Goal: Task Accomplishment & Management: Manage account settings

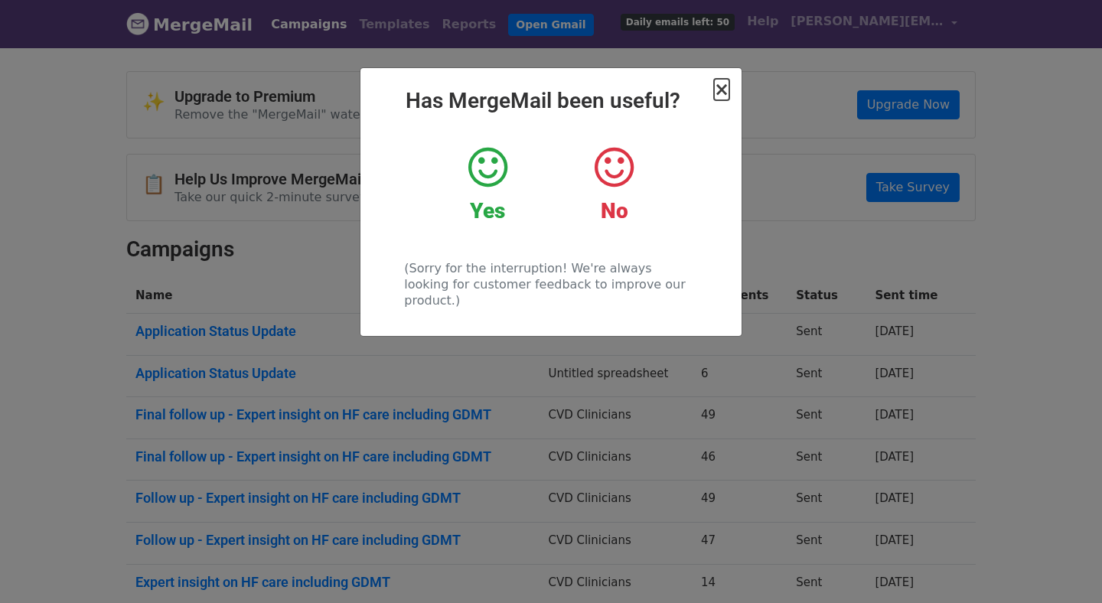
click at [723, 87] on span "×" at bounding box center [721, 89] width 15 height 21
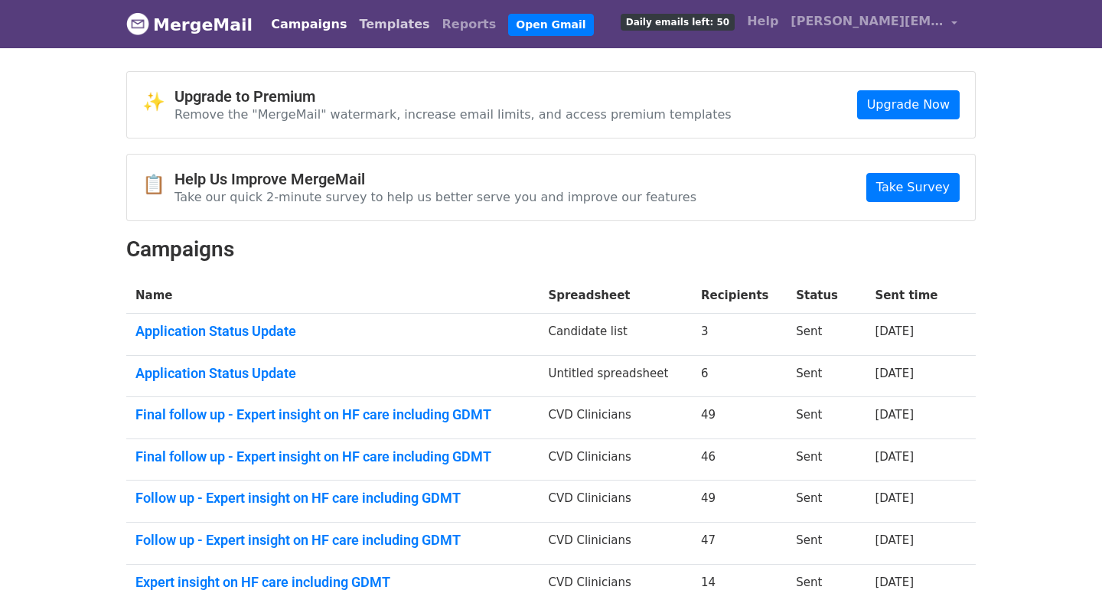
click at [374, 21] on link "Templates" at bounding box center [394, 24] width 83 height 31
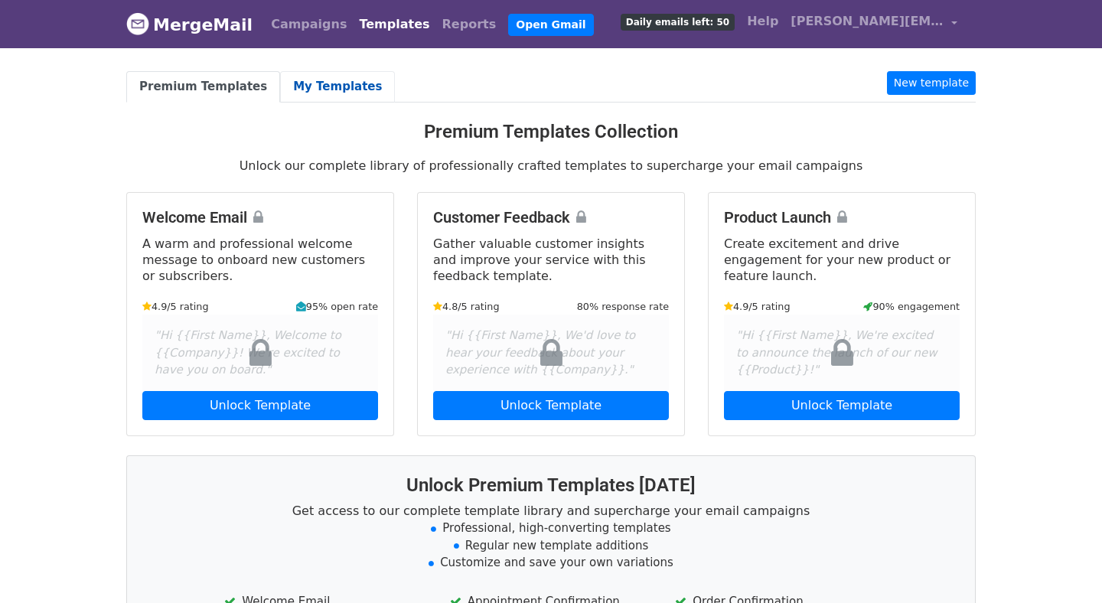
click at [296, 89] on link "My Templates" at bounding box center [337, 86] width 115 height 31
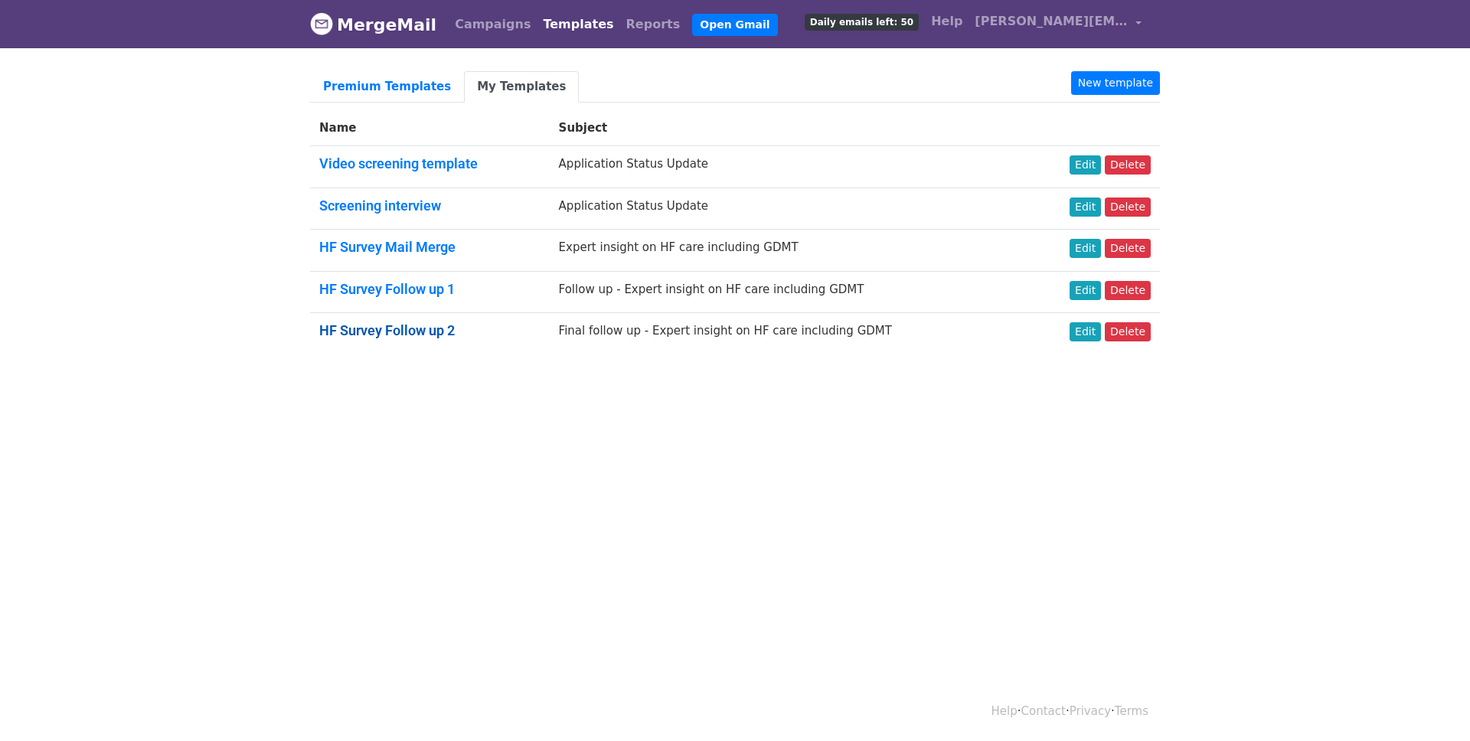
click at [429, 334] on link "HF Survey Follow up 2" at bounding box center [386, 330] width 135 height 16
click at [1091, 328] on link "Edit" at bounding box center [1084, 331] width 31 height 19
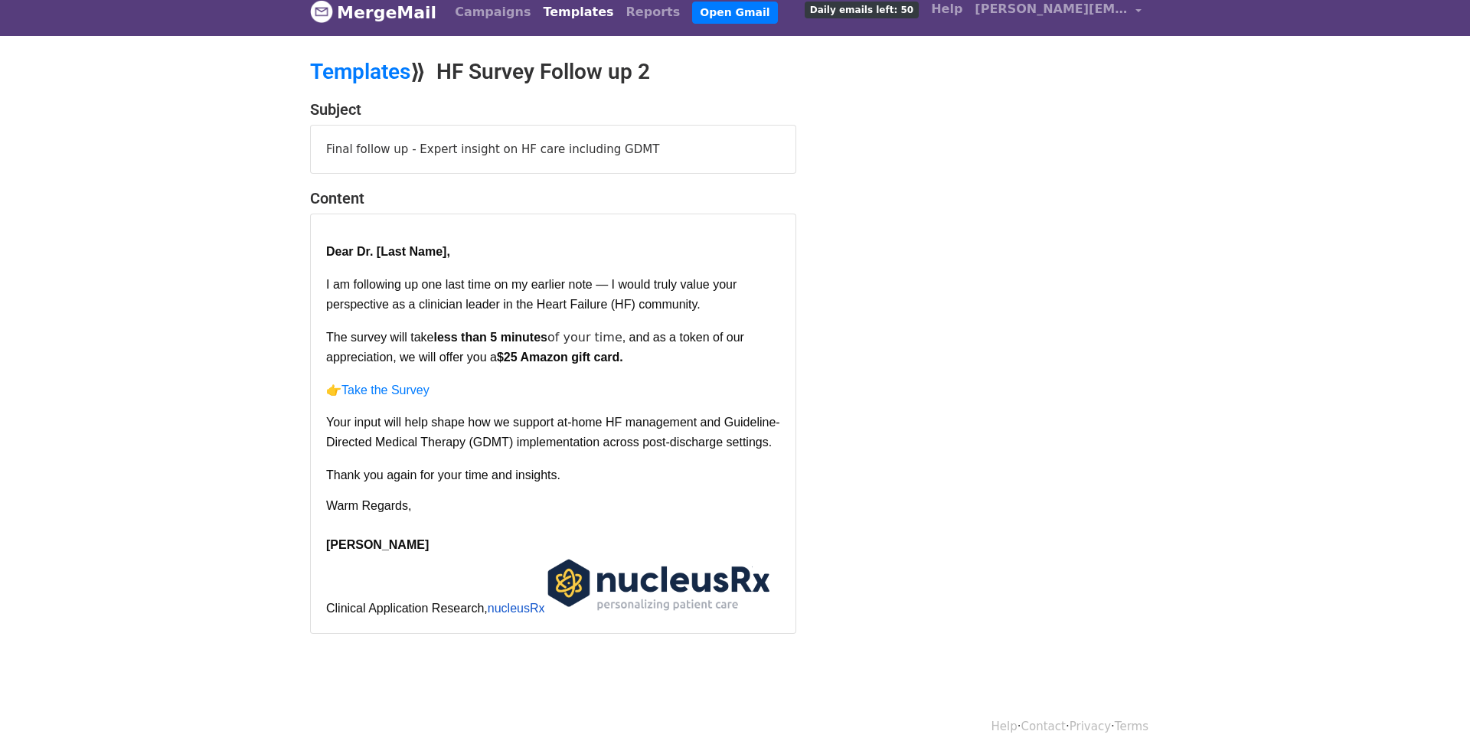
scroll to position [37, 0]
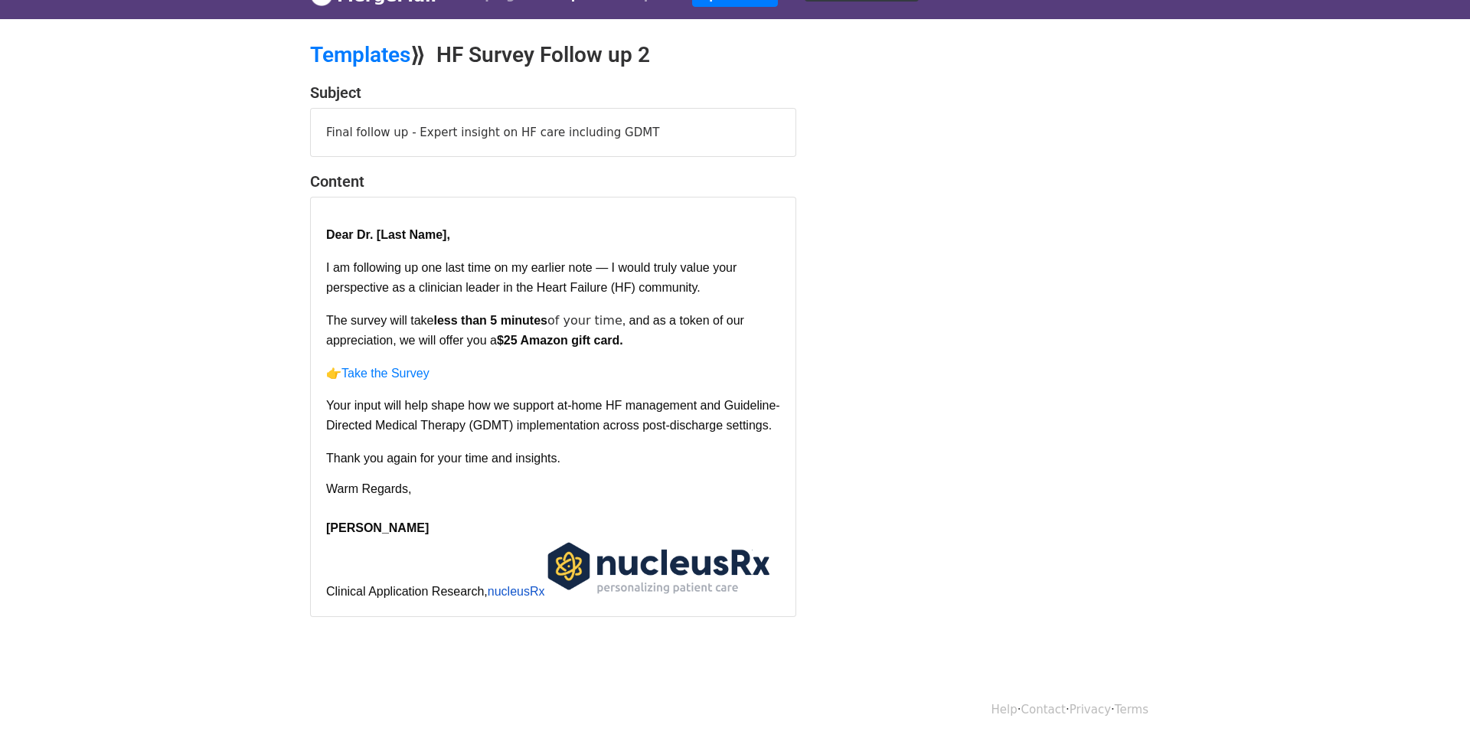
click at [520, 334] on span "$25 Amazon gift card." at bounding box center [560, 340] width 126 height 13
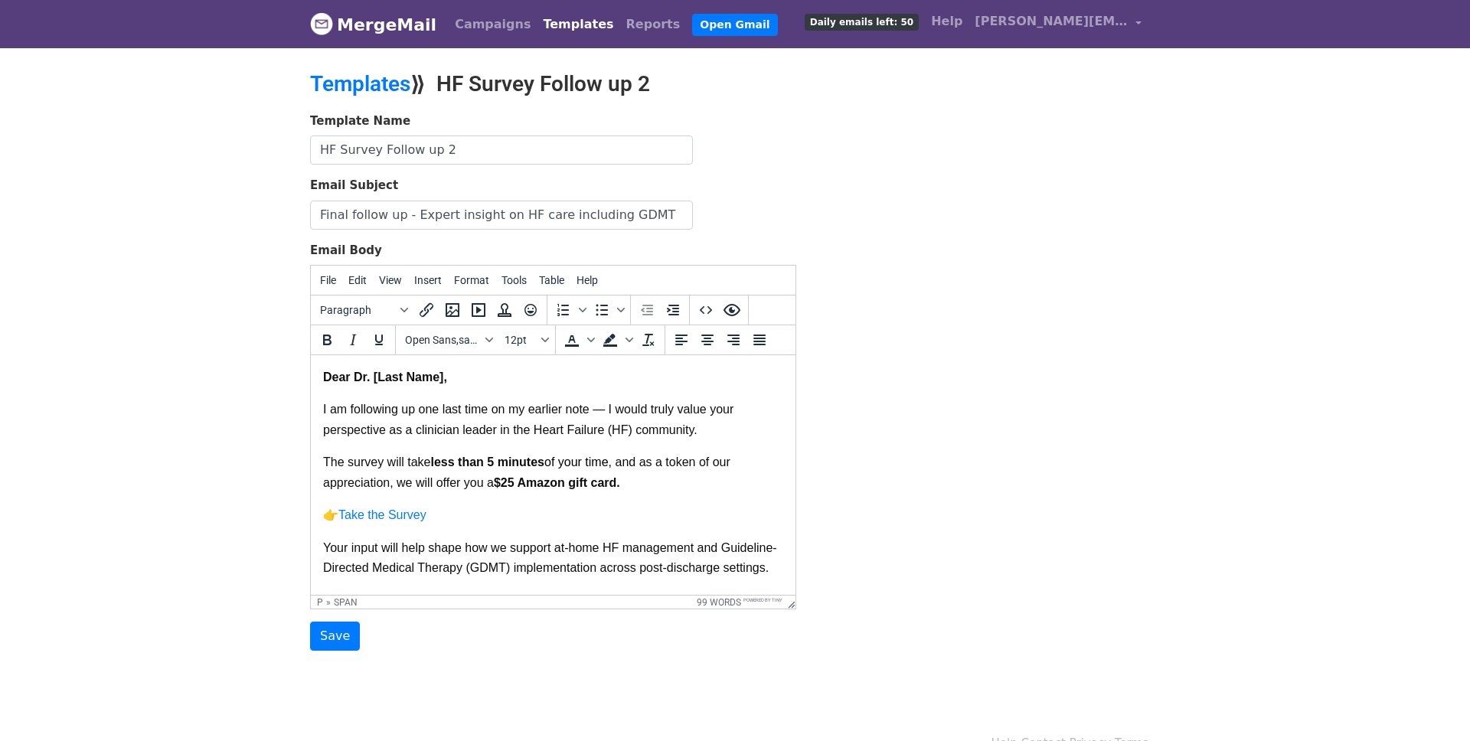
click at [325, 410] on span "I am following up one last time on my earlier note — I would truly value your p…" at bounding box center [530, 419] width 414 height 33
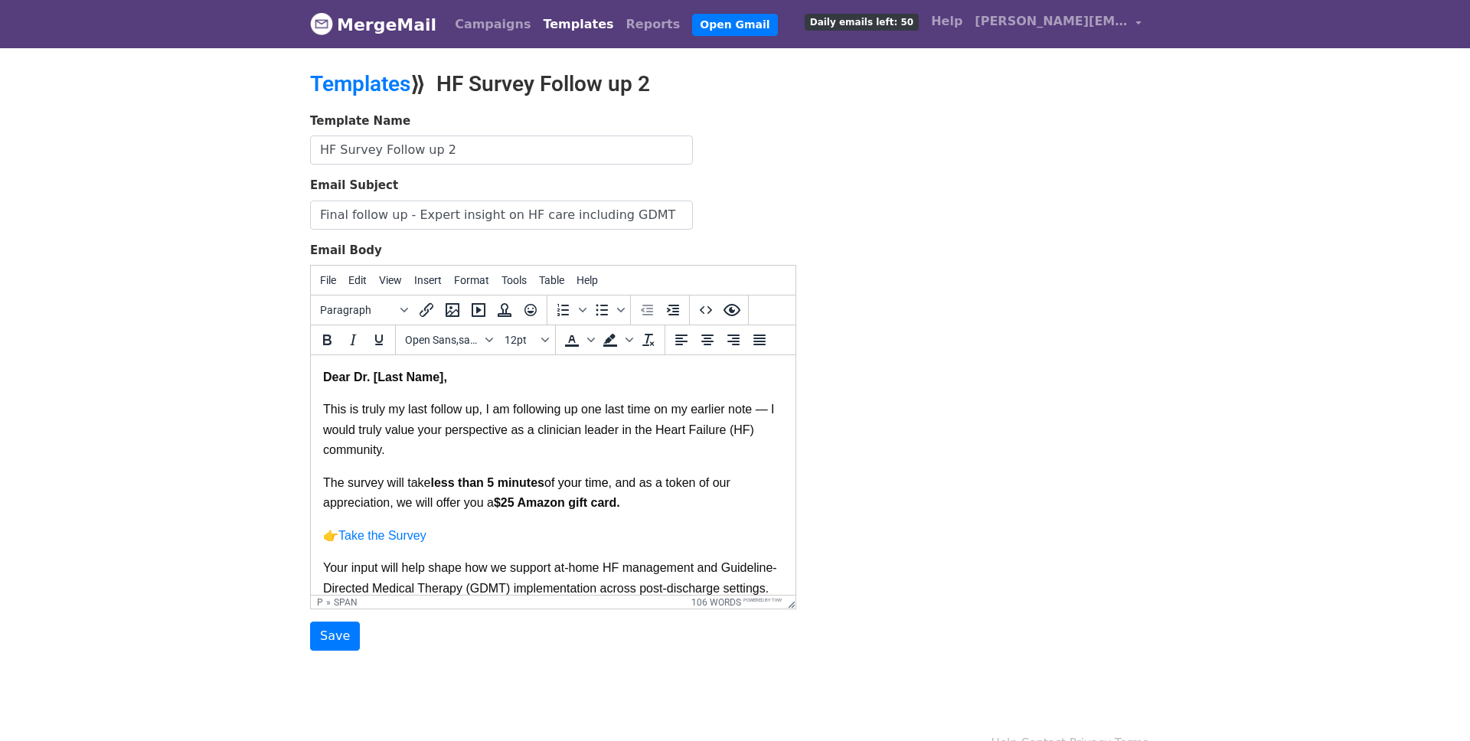
click at [682, 409] on span "This is truly my last follow up, I am following up one last time on my earlier …" at bounding box center [550, 430] width 455 height 54
drag, startPoint x: 690, startPoint y: 409, endPoint x: 481, endPoint y: 407, distance: 208.2
click at [481, 407] on span "This is truly my last follow up, I am following up one last time on my earlier …" at bounding box center [550, 430] width 455 height 54
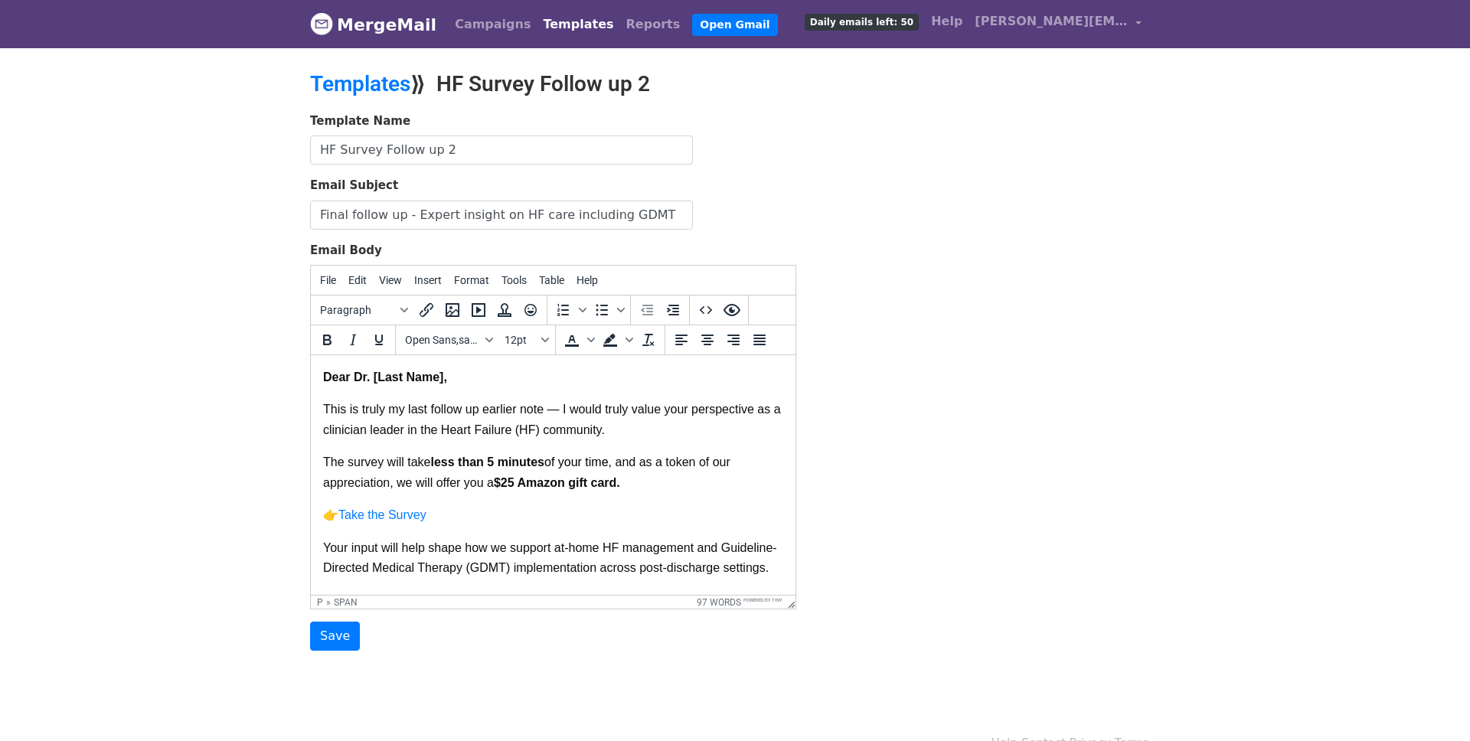
click at [543, 415] on span "This is truly my last follow up earlier note — I would truly value your perspec…" at bounding box center [553, 419] width 461 height 33
click at [566, 431] on p "This is truly my last follow up — I would truly value your perspective as a cli…" at bounding box center [553, 426] width 460 height 53
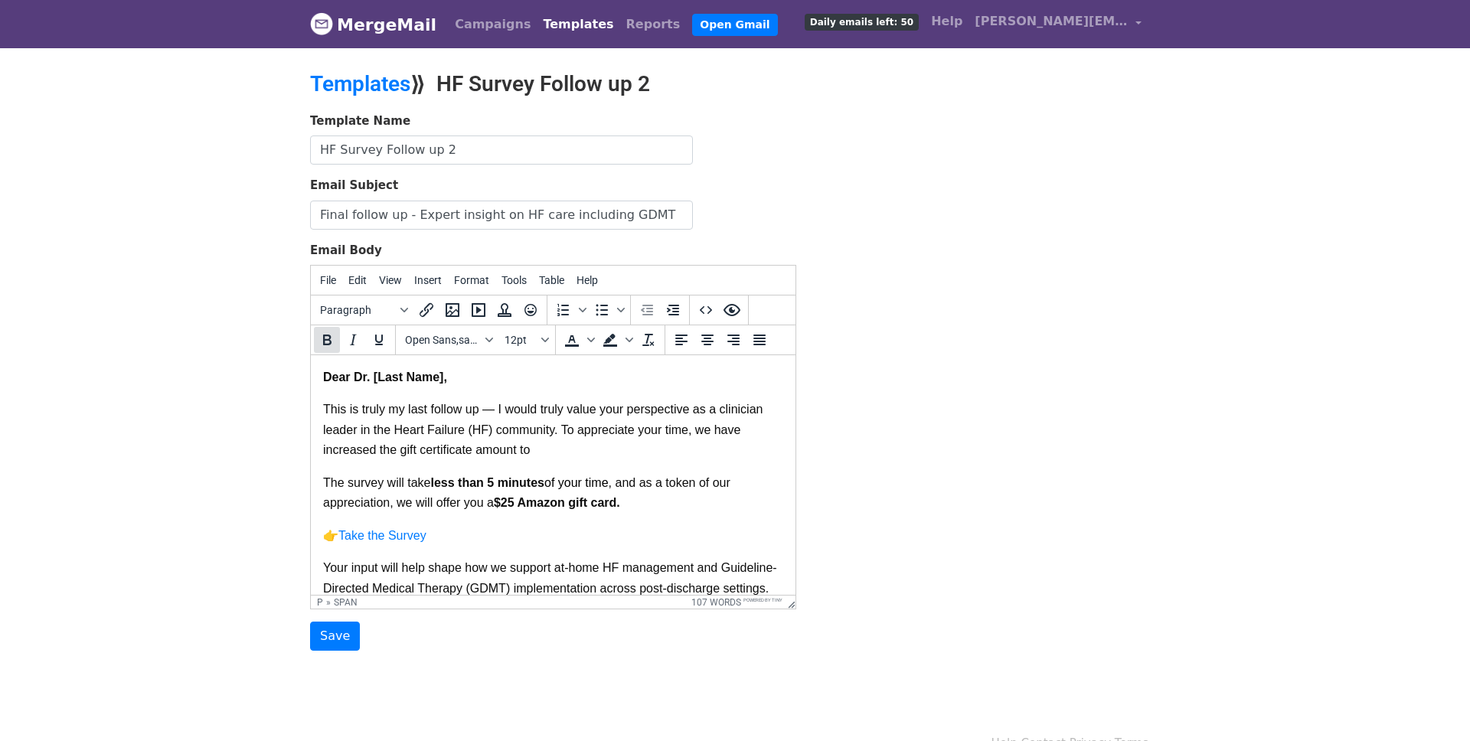
click at [318, 338] on icon "Bold" at bounding box center [327, 340] width 18 height 18
click at [595, 450] on p "This is truly my last follow up — I would truly value your perspective as a cli…" at bounding box center [553, 436] width 460 height 73
drag, startPoint x: 583, startPoint y: 452, endPoint x: 563, endPoint y: 431, distance: 29.2
click at [563, 431] on p "This is truly my last follow up — I would truly value your perspective as a cli…" at bounding box center [553, 436] width 460 height 73
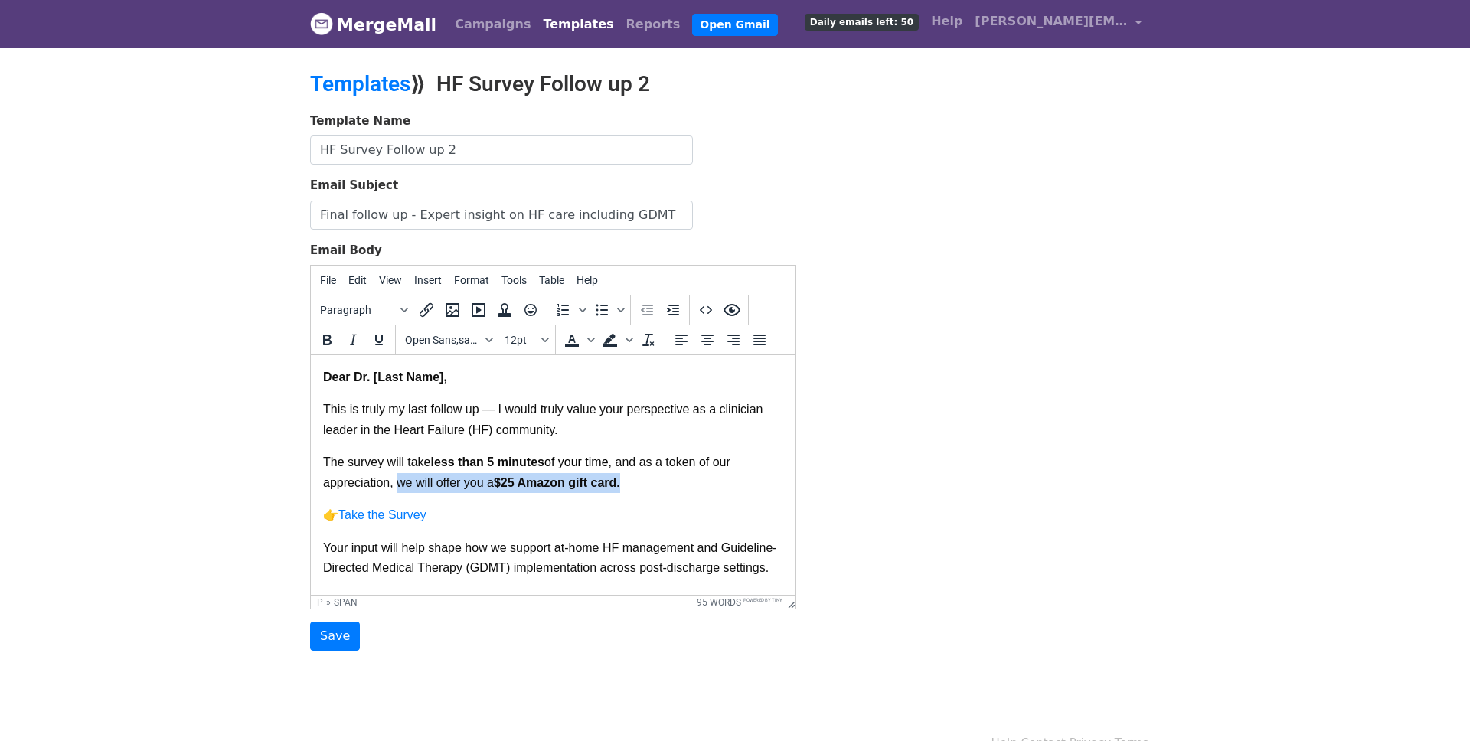
drag, startPoint x: 632, startPoint y: 486, endPoint x: 399, endPoint y: 488, distance: 233.5
click at [399, 488] on p "The survey will take less than 5 minutes of your time , and as a token of our a…" at bounding box center [553, 478] width 460 height 53
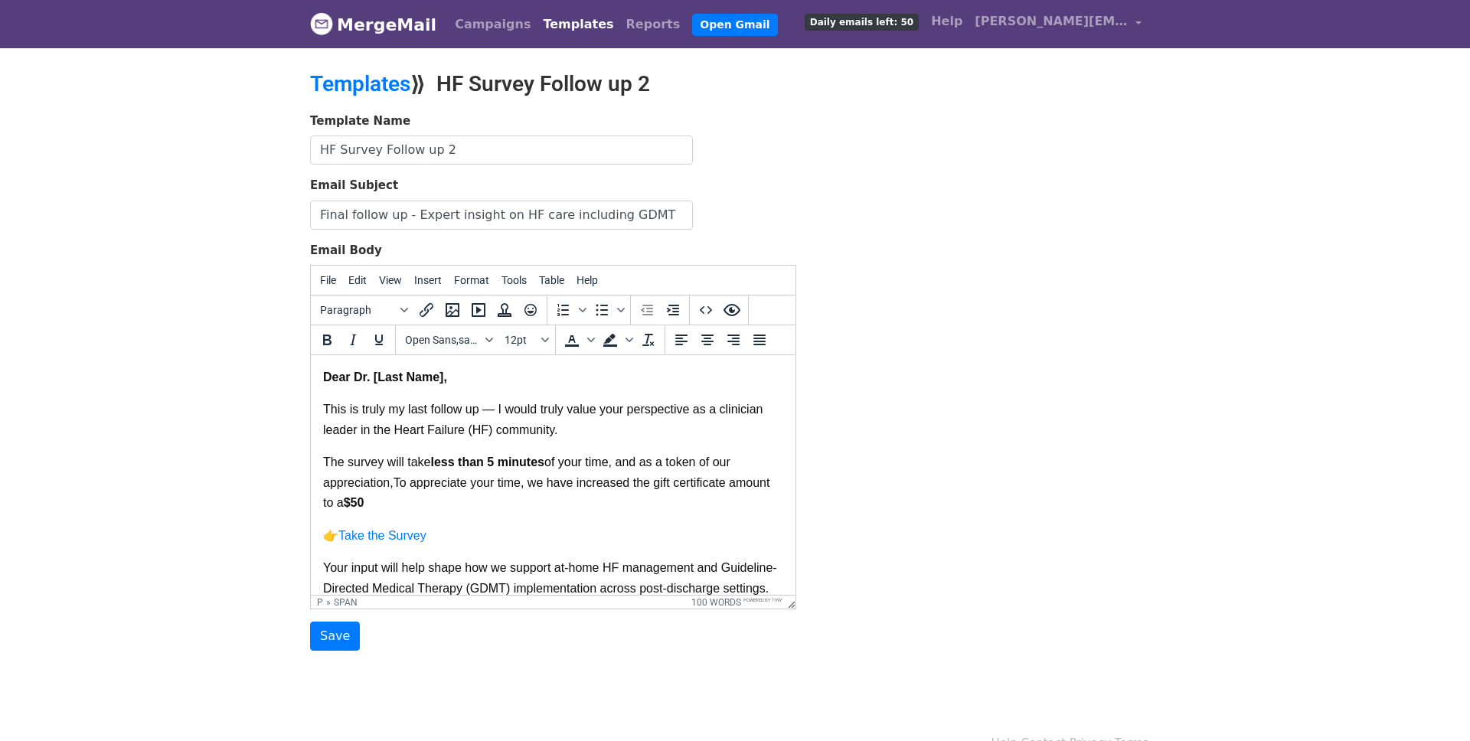
click at [401, 489] on span "To appreciate your time, we have increased the gift certificate amount to a" at bounding box center [548, 492] width 450 height 33
drag, startPoint x: 524, startPoint y: 488, endPoint x: 393, endPoint y: 491, distance: 130.9
click at [393, 491] on p "The survey will take less than 5 minutes of your time , and as a token of our a…" at bounding box center [553, 488] width 460 height 73
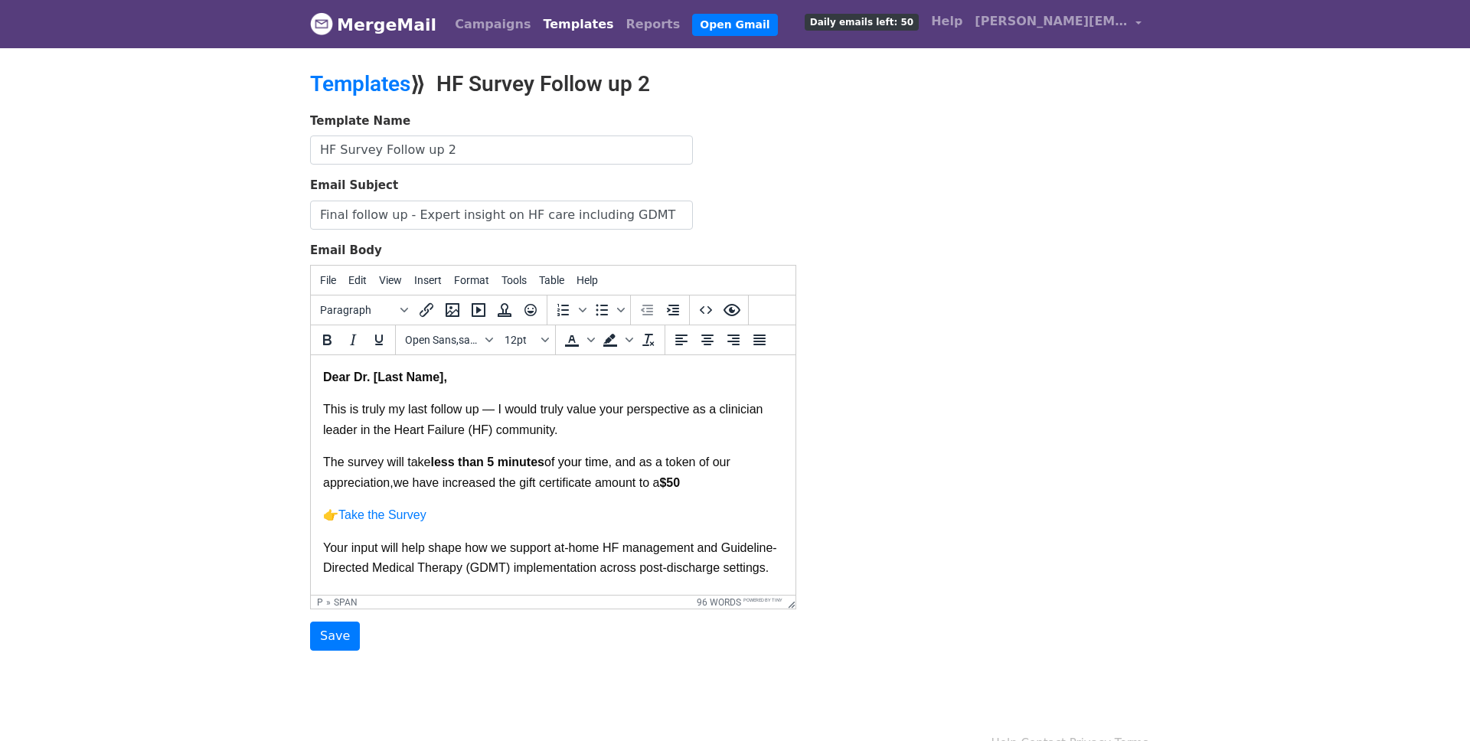
click at [393, 494] on p "The survey will take less than 5 minutes of your time , and as a token of our a…" at bounding box center [553, 478] width 460 height 53
click at [707, 486] on p "The survey will take less than 5 minutes of your time , and as a token of our a…" at bounding box center [553, 478] width 460 height 53
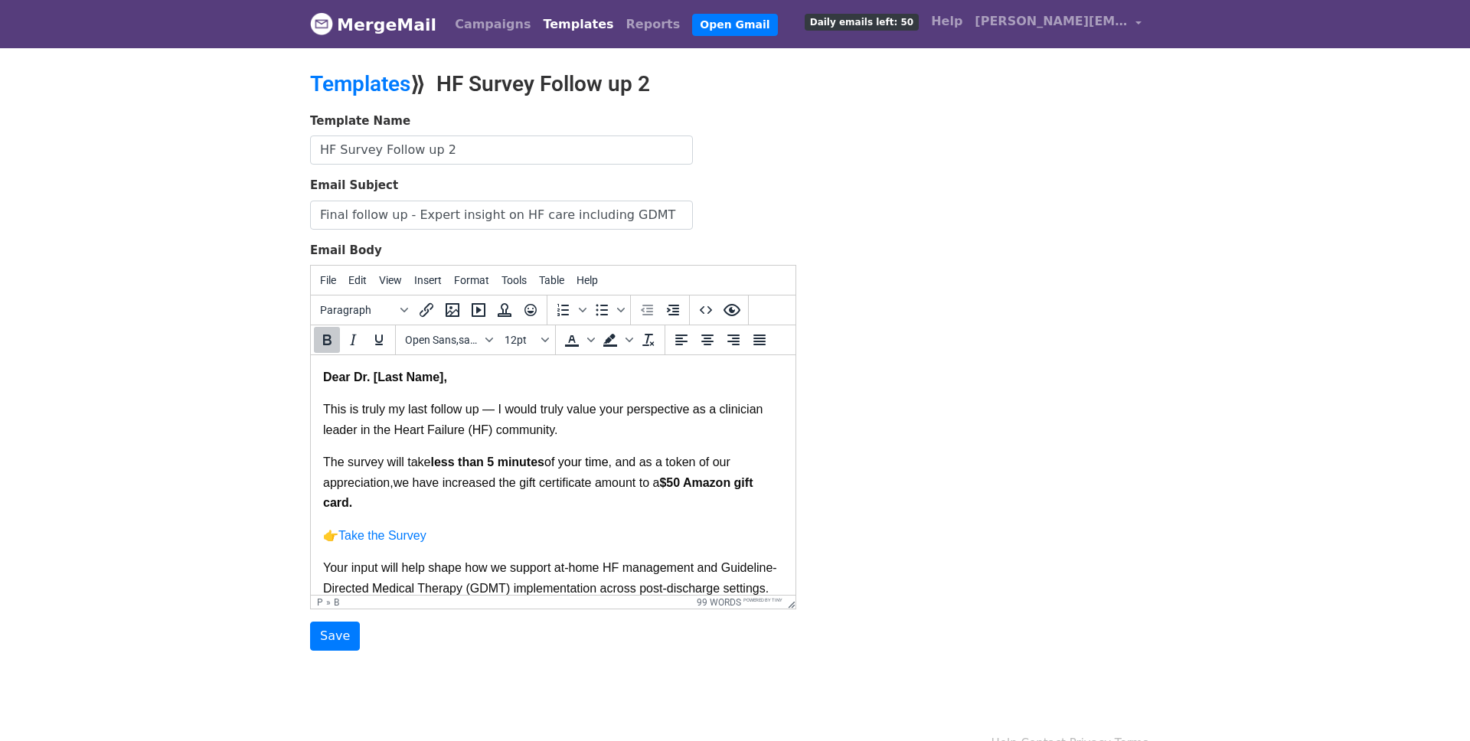
click at [396, 489] on span "we have increased the gift certificate amount to a" at bounding box center [526, 482] width 266 height 13
drag, startPoint x: 618, startPoint y: 462, endPoint x: 323, endPoint y: 468, distance: 294.7
click at [323, 468] on p "The survey will take less than 5 minutes of your time , and as a token of our a…" at bounding box center [553, 488] width 460 height 73
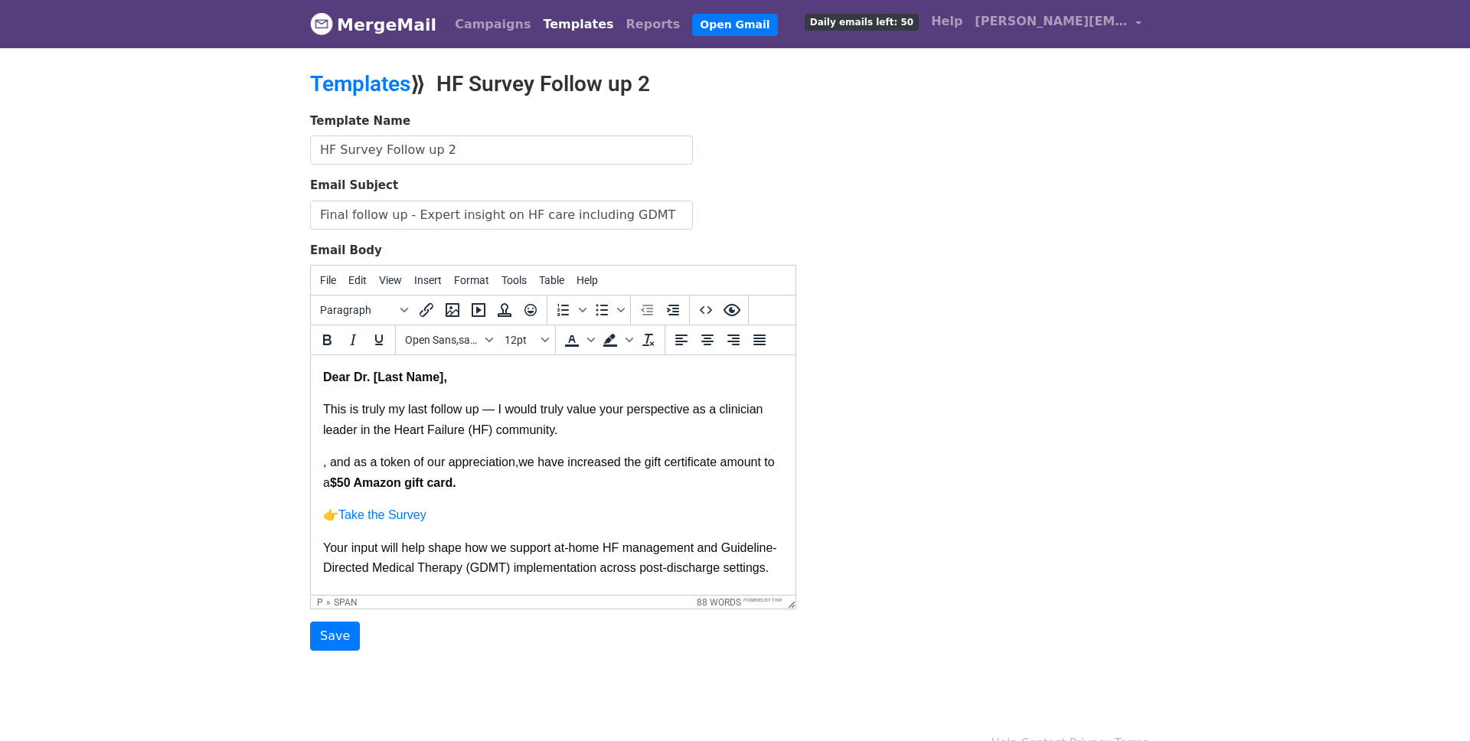
click at [509, 487] on p ", and as a token of our appreciation, we have increased the gift certificate am…" at bounding box center [553, 478] width 460 height 53
drag, startPoint x: 520, startPoint y: 467, endPoint x: 324, endPoint y: 458, distance: 196.2
click at [324, 456] on p ", and as a token of our appreciation, we have increased the gift certificate am…" at bounding box center [553, 478] width 460 height 53
click at [762, 465] on span "we have increased the gift certificate amount to a" at bounding box center [628, 461] width 266 height 13
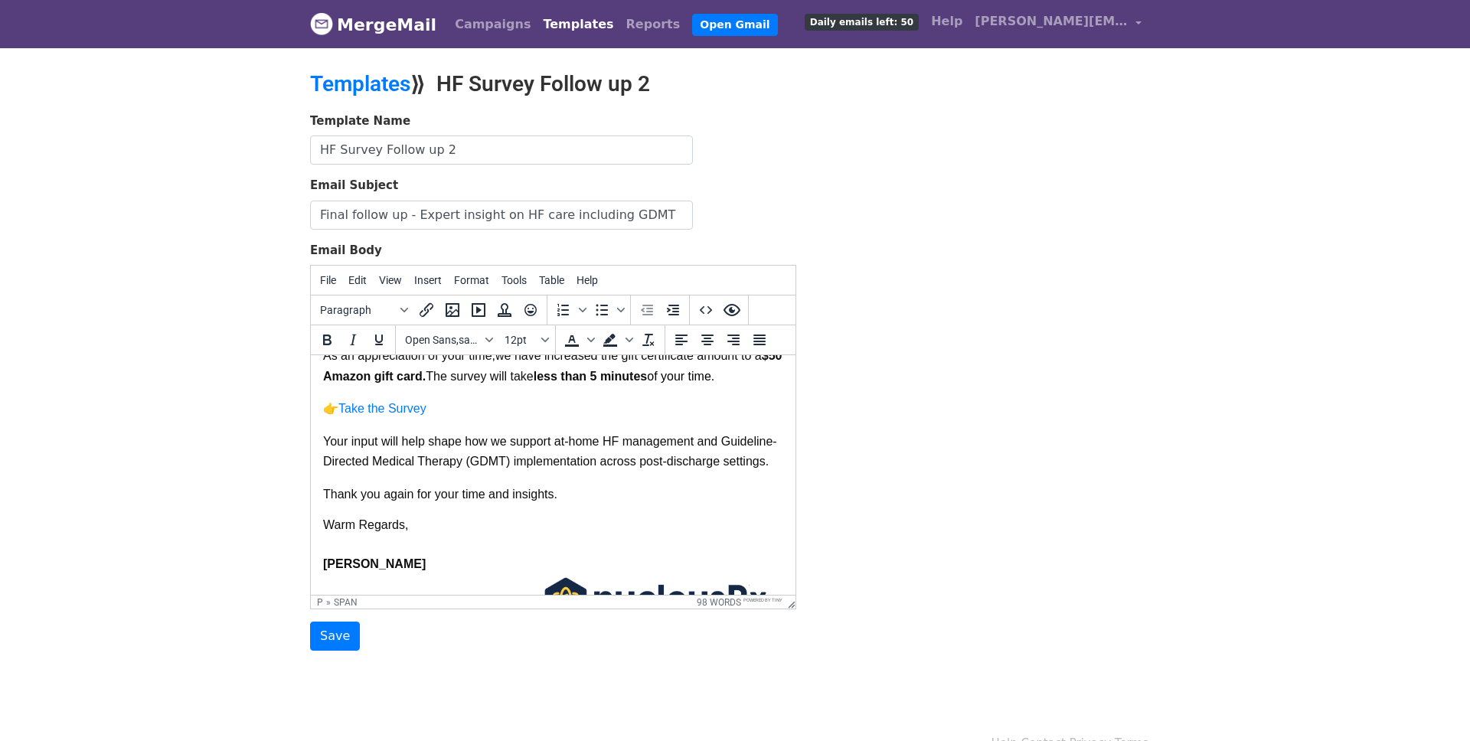
scroll to position [107, 0]
click at [481, 141] on input "HF Survey Follow up 2" at bounding box center [501, 149] width 383 height 29
type input "HF Survey Follow up 3"
drag, startPoint x: 772, startPoint y: 466, endPoint x: 602, endPoint y: 467, distance: 169.9
click at [602, 467] on p "Your input will help shape how we support at-home HF management and Guideline-D…" at bounding box center [553, 457] width 460 height 53
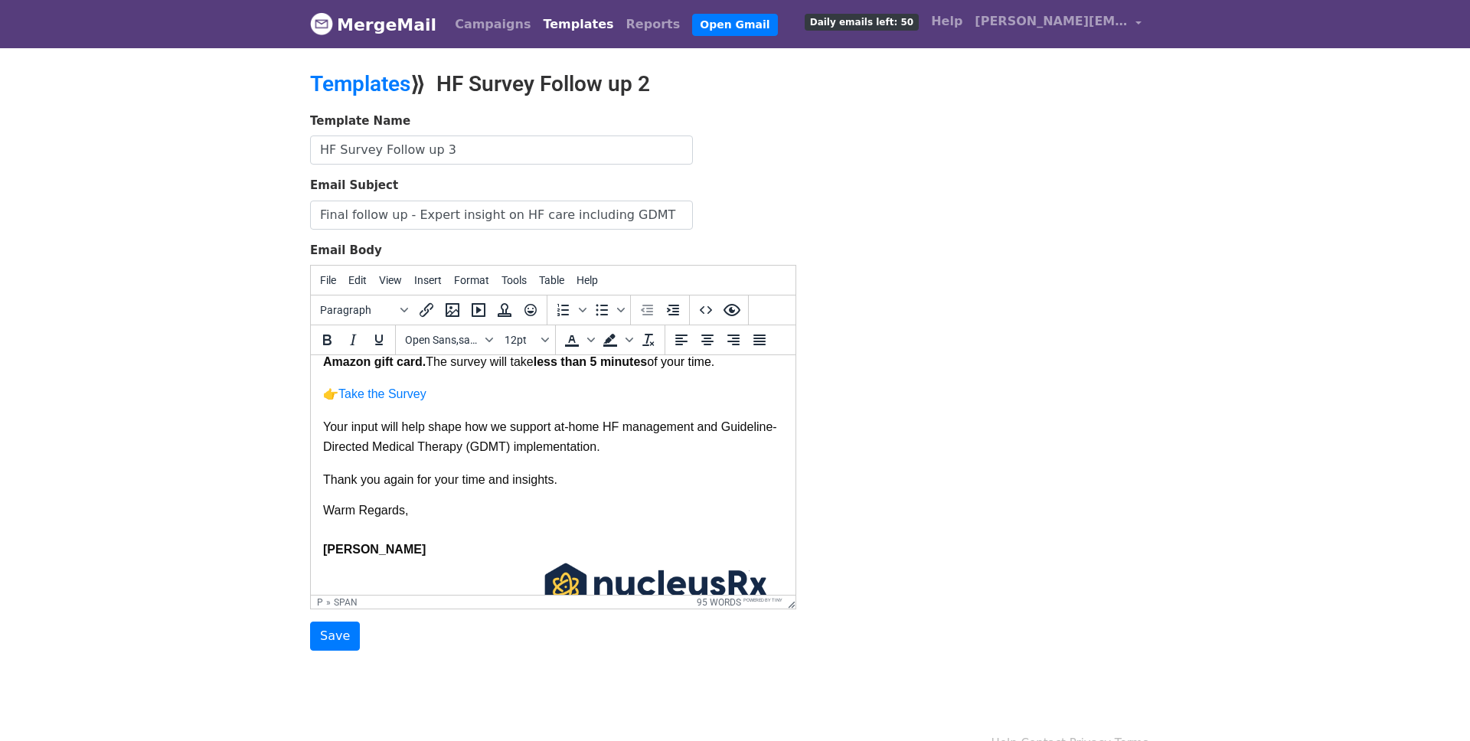
scroll to position [74, 0]
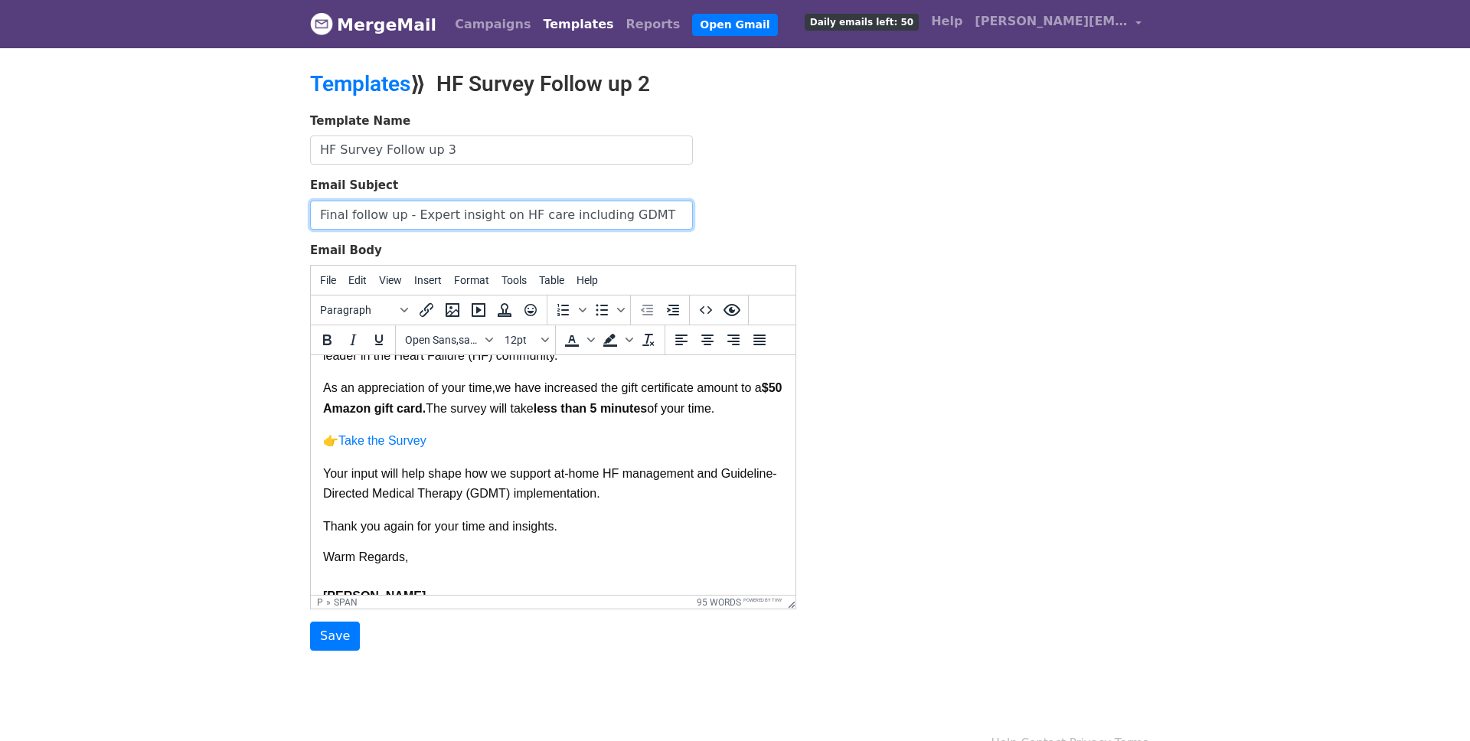
click at [434, 225] on input "Final follow up - Expert insight on HF care including GDMT" at bounding box center [501, 215] width 383 height 29
click at [554, 224] on input "Final follow up - Expert insight on HF care including GDMT" at bounding box center [501, 215] width 383 height 29
click at [400, 215] on input "Final follow up - Expert insight on HF care including GDMT" at bounding box center [501, 215] width 383 height 29
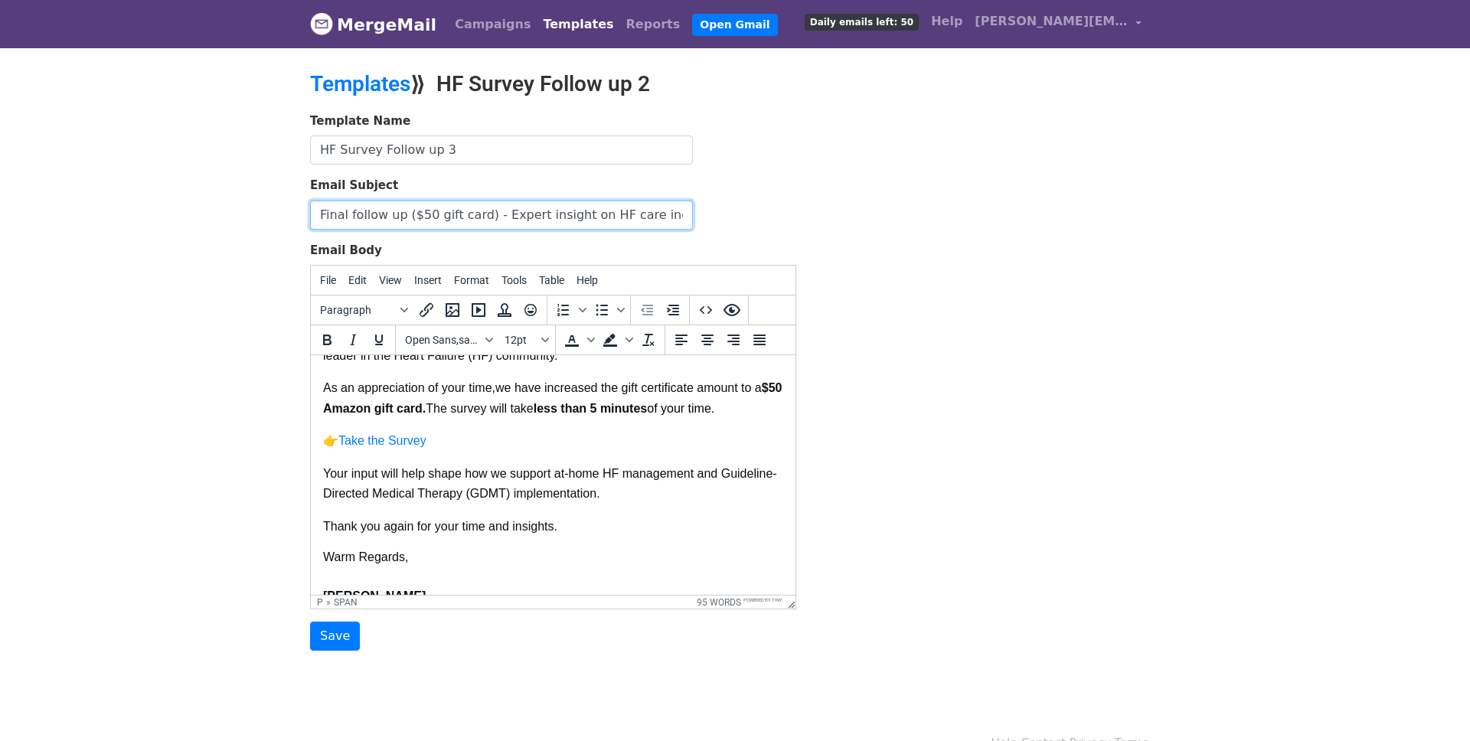
click at [589, 213] on input "Final follow up ($50 gift card) - Expert insight on HF care including GDMT" at bounding box center [501, 215] width 383 height 29
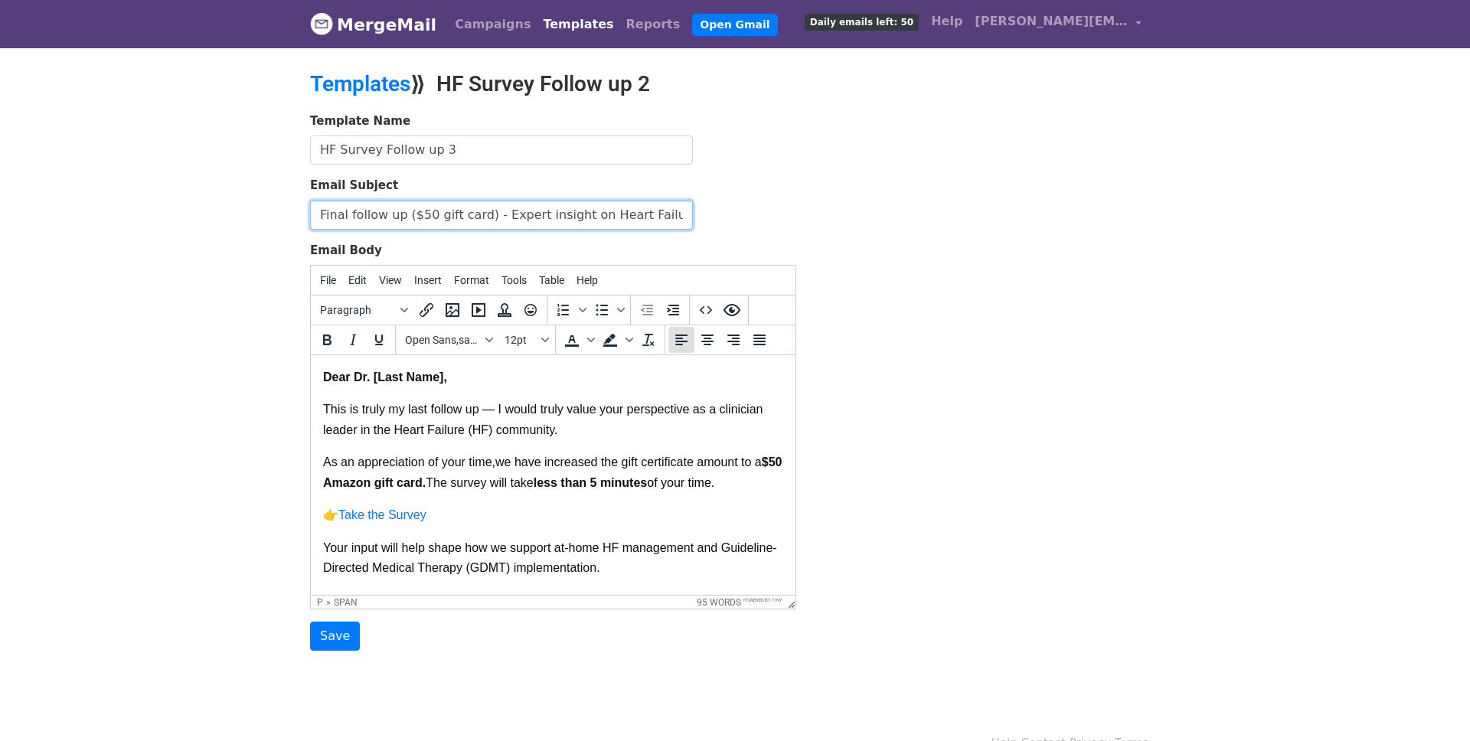
scroll to position [0, 8]
type input "Final follow up ($50 gift card) - Expert insight on Heart Failure Care"
click at [566, 410] on span "This is truly my last follow up — I would truly value your perspective as a cli…" at bounding box center [544, 419] width 443 height 33
click at [781, 410] on p "This is truly my last follow up — I would greatly value your perspective as a c…" at bounding box center [553, 426] width 460 height 53
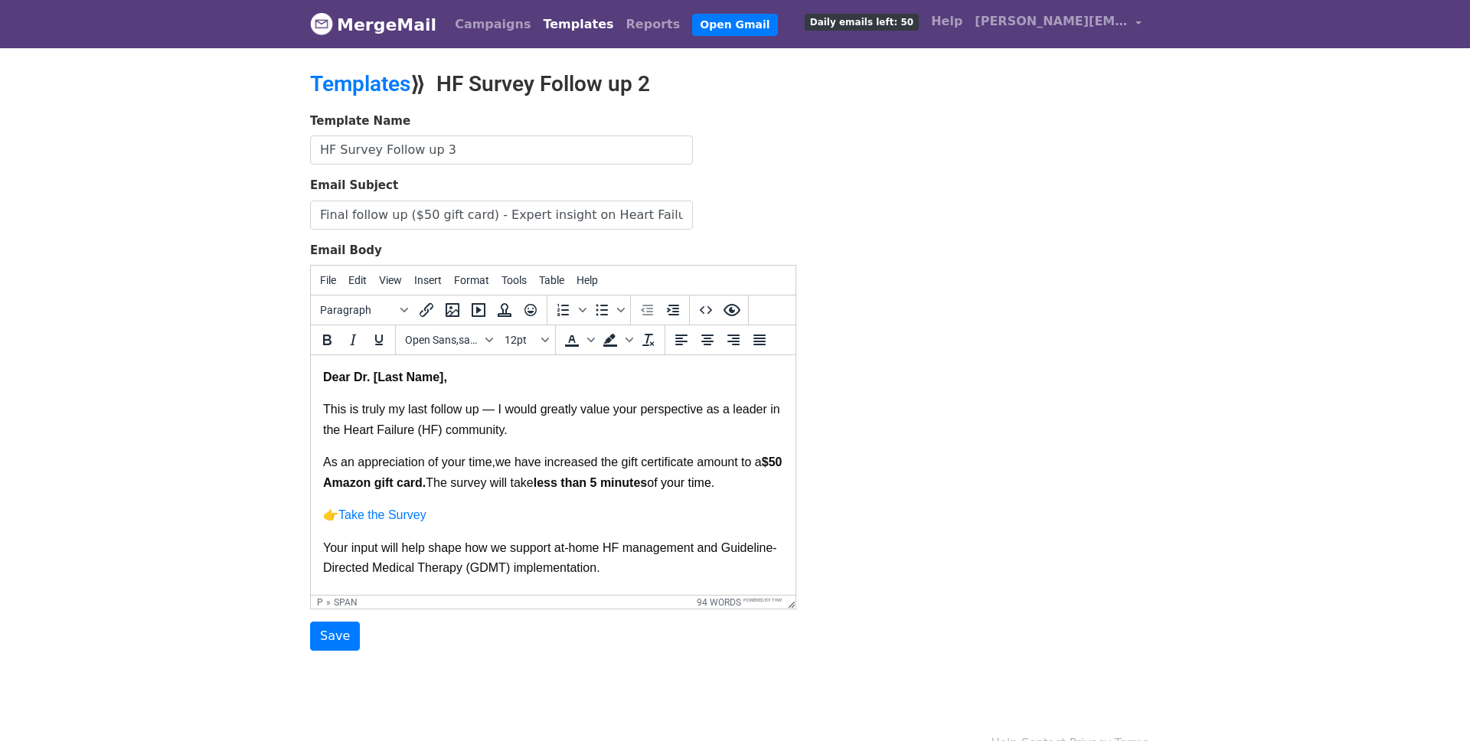
click at [413, 430] on span "This is truly my last follow up — I would greatly value your perspective as a l…" at bounding box center [553, 419] width 460 height 33
click at [447, 431] on span "This is truly my last follow up — I would greatly value your perspective as a l…" at bounding box center [553, 419] width 460 height 33
click at [516, 505] on p "As an appreciation of your time, we have increased the gift certificate amount …" at bounding box center [553, 478] width 460 height 53
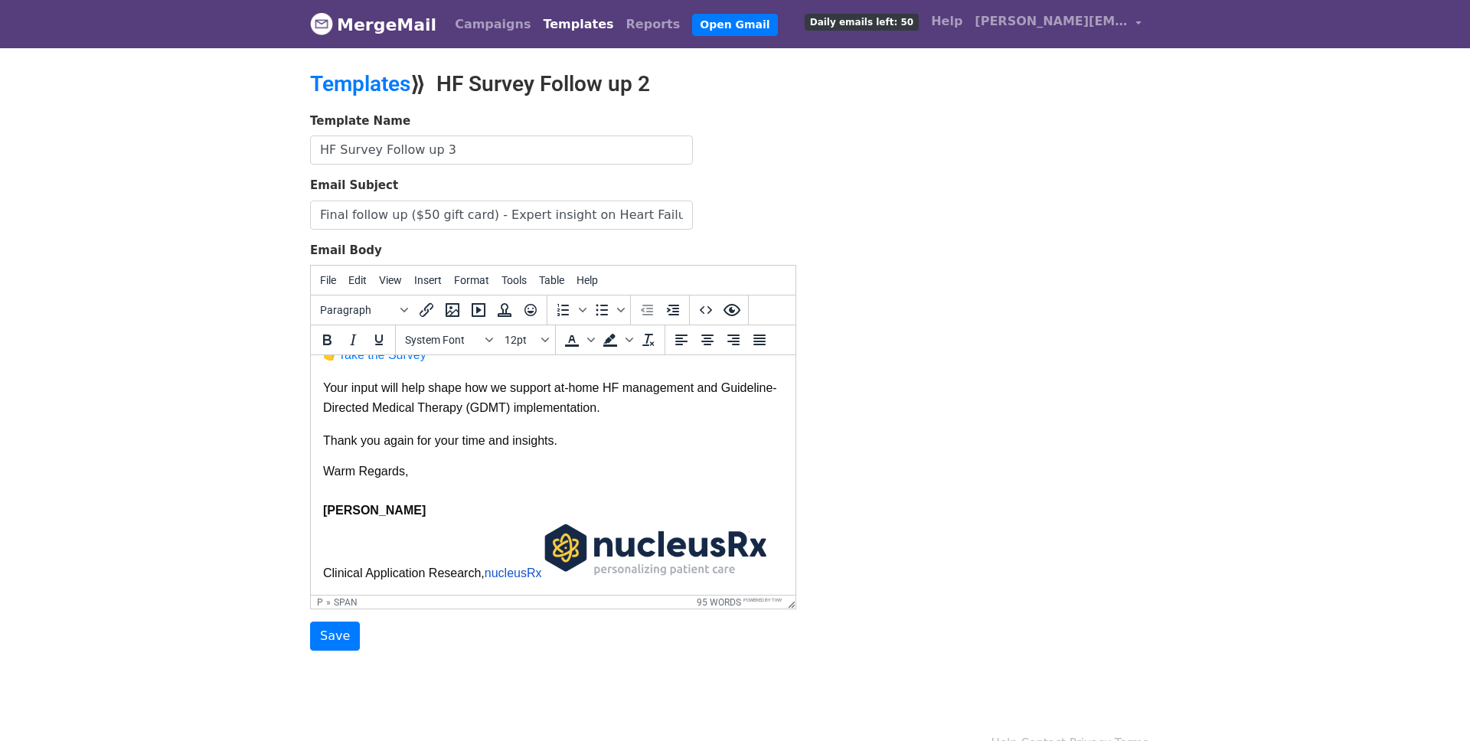
scroll to position [5, 0]
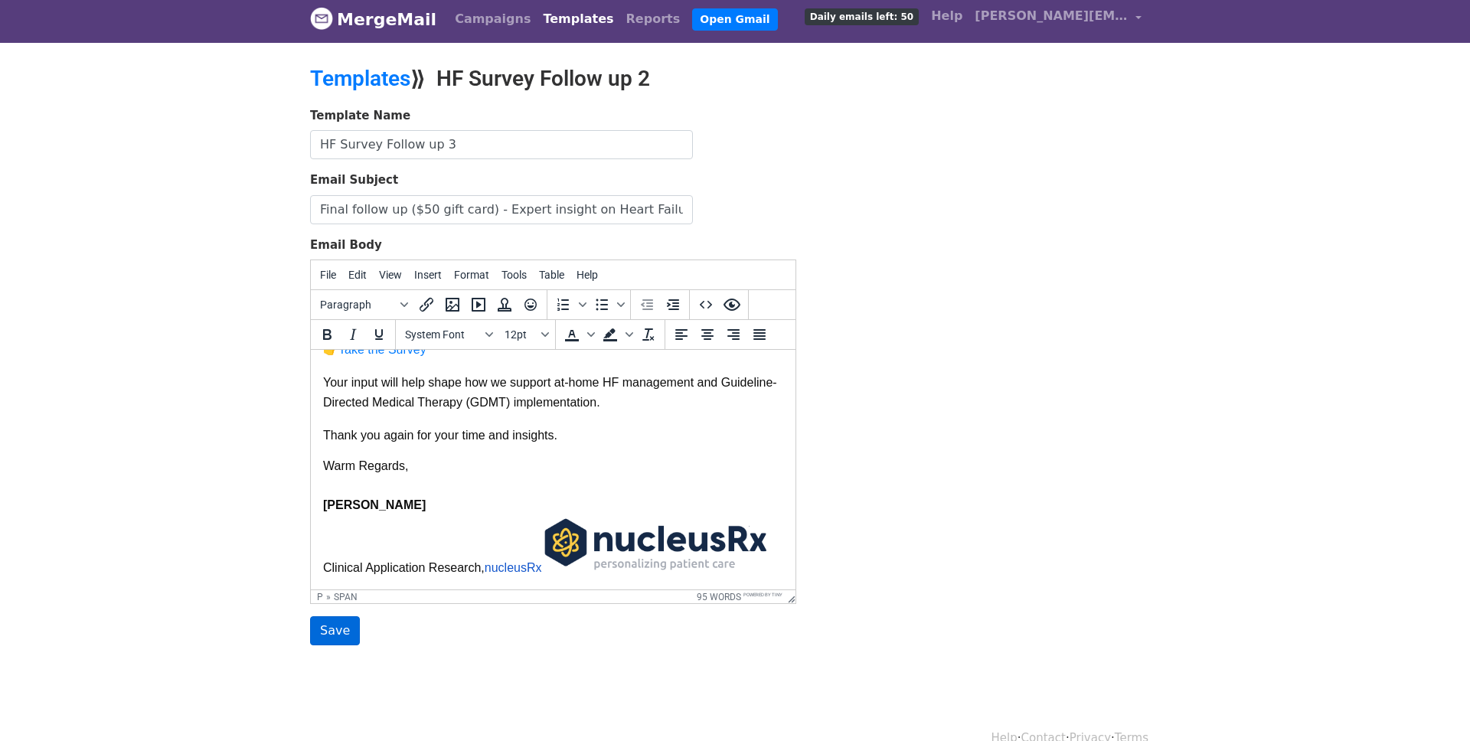
click at [337, 631] on input "Save" at bounding box center [335, 630] width 50 height 29
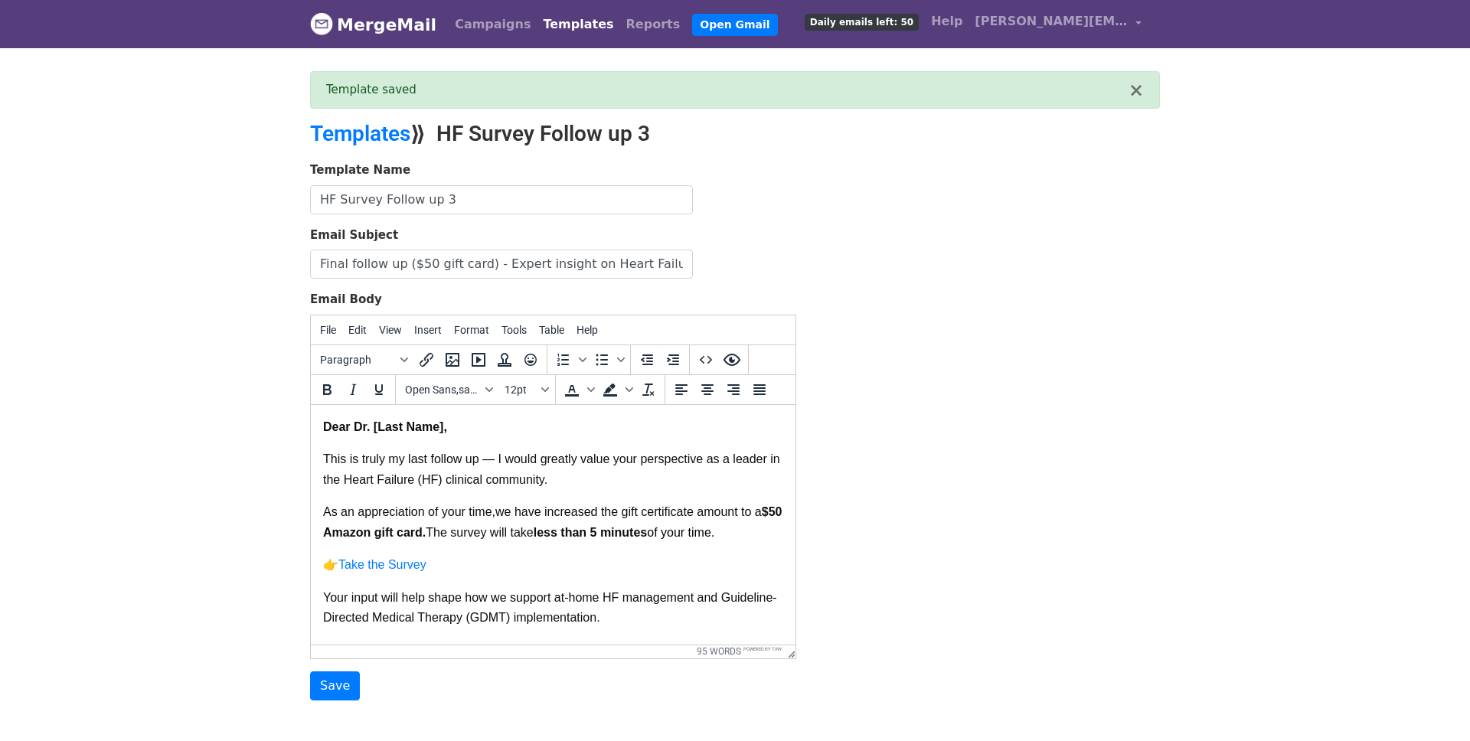
click at [524, 477] on span "This is truly my last follow up — I would greatly value your perspective as a l…" at bounding box center [553, 468] width 460 height 33
click at [879, 262] on div "Template Name HF Survey Follow up 3 Email Subject Final follow up ($50 gift car…" at bounding box center [735, 431] width 873 height 539
